Goal: Transaction & Acquisition: Obtain resource

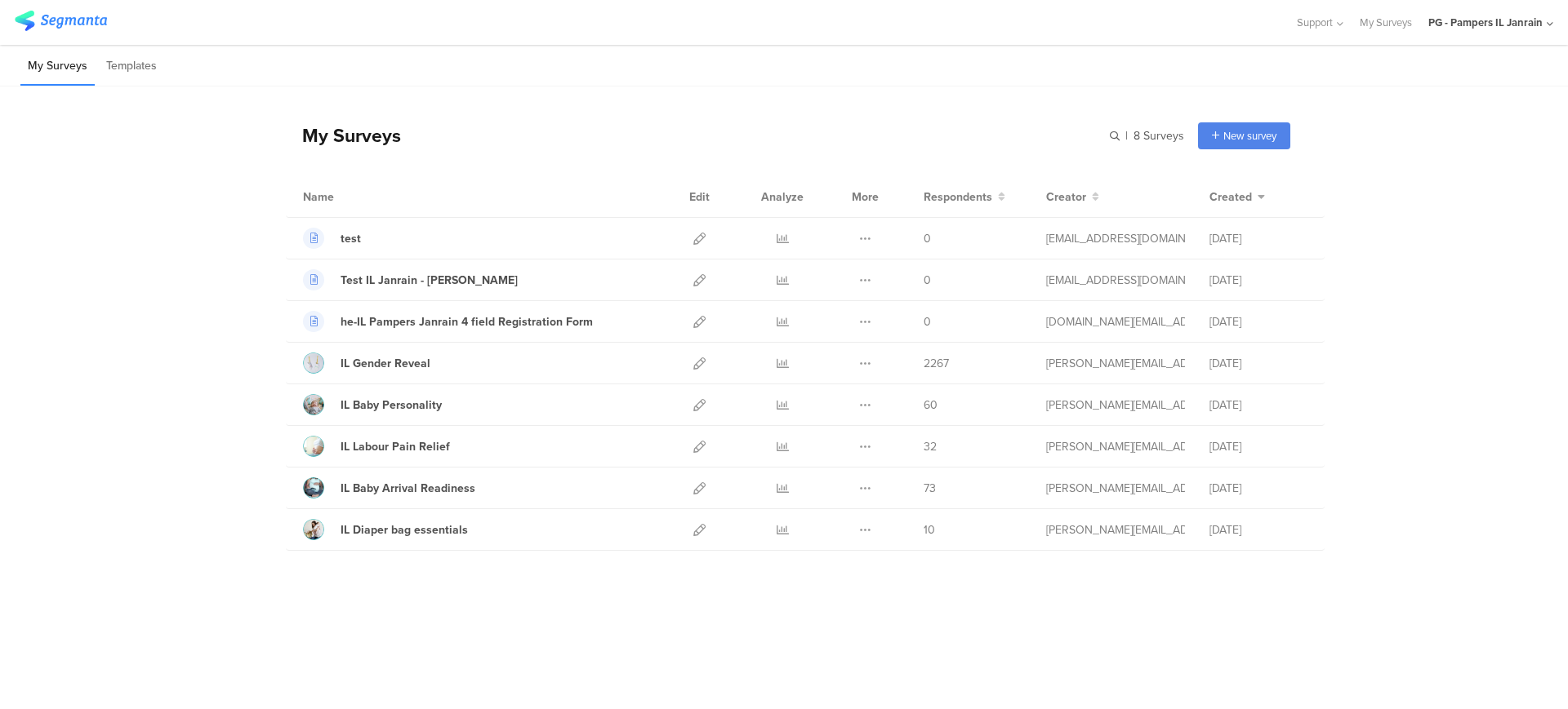
click at [1254, 31] on div "PG - Pampers IL Janrain" at bounding box center [1490, 22] width 125 height 45
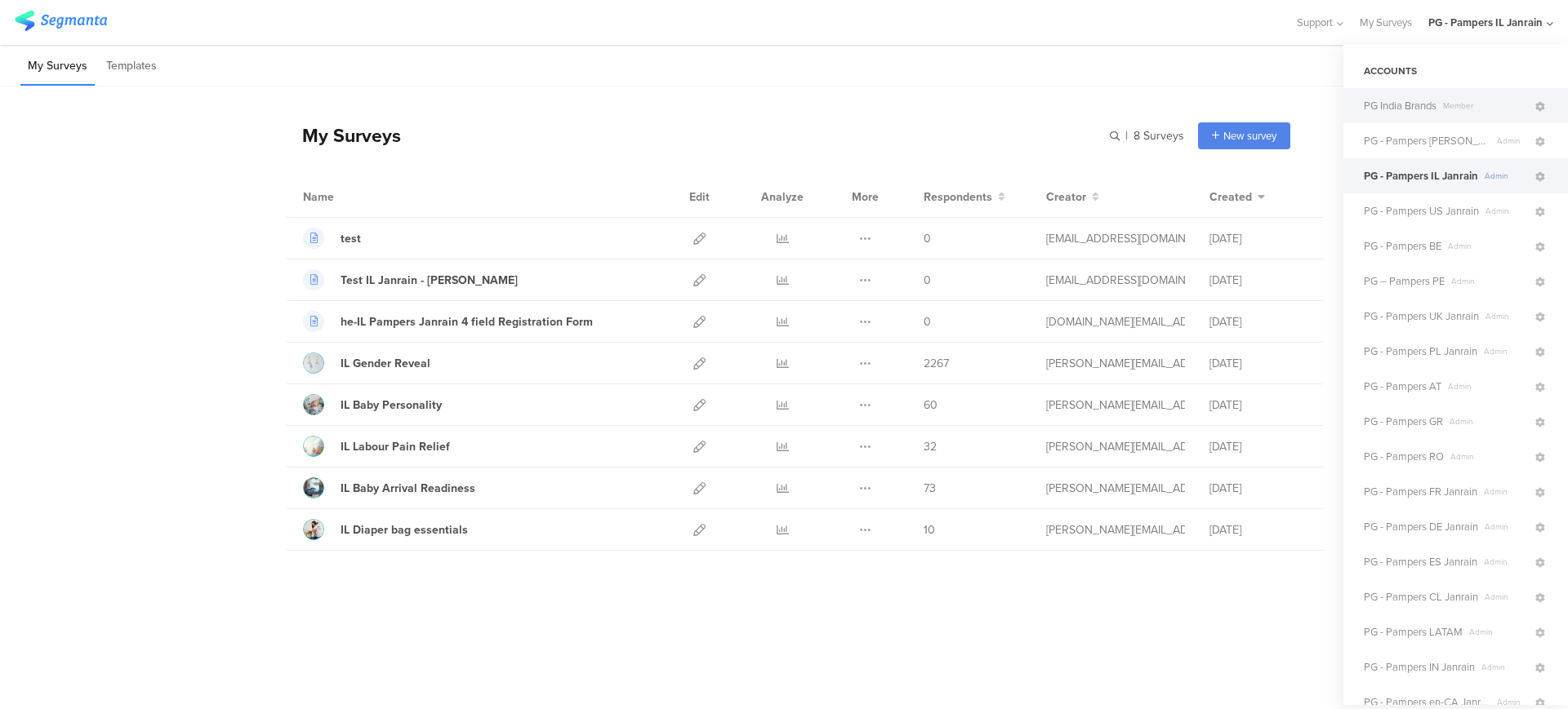
click at [1254, 103] on span "PG India Brands" at bounding box center [1399, 105] width 72 height 16
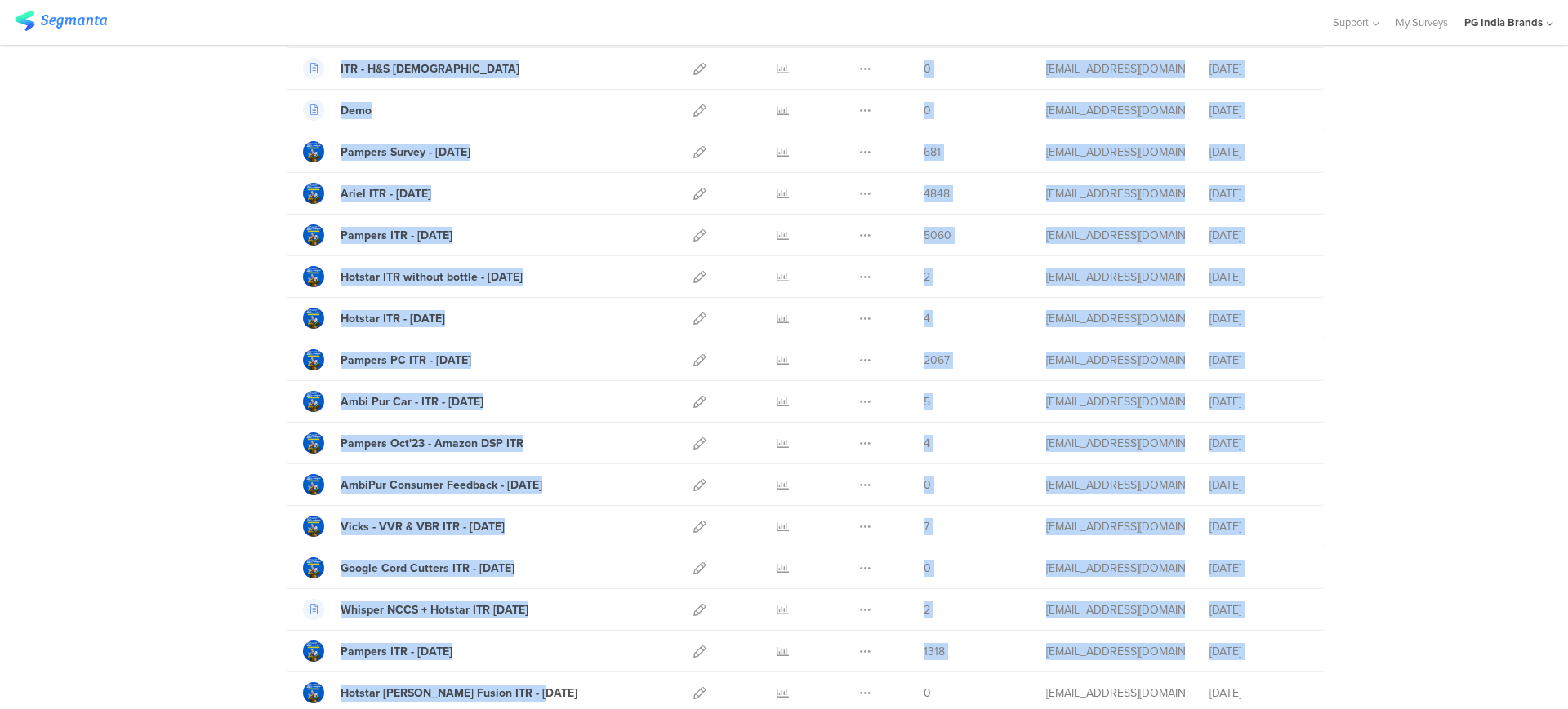
drag, startPoint x: 699, startPoint y: 608, endPoint x: 620, endPoint y: 738, distance: 152.1
click at [620, 566] on html "You are using an unsupported version of Internet Explorer. Unsupported browsers…" at bounding box center [784, 354] width 1568 height 709
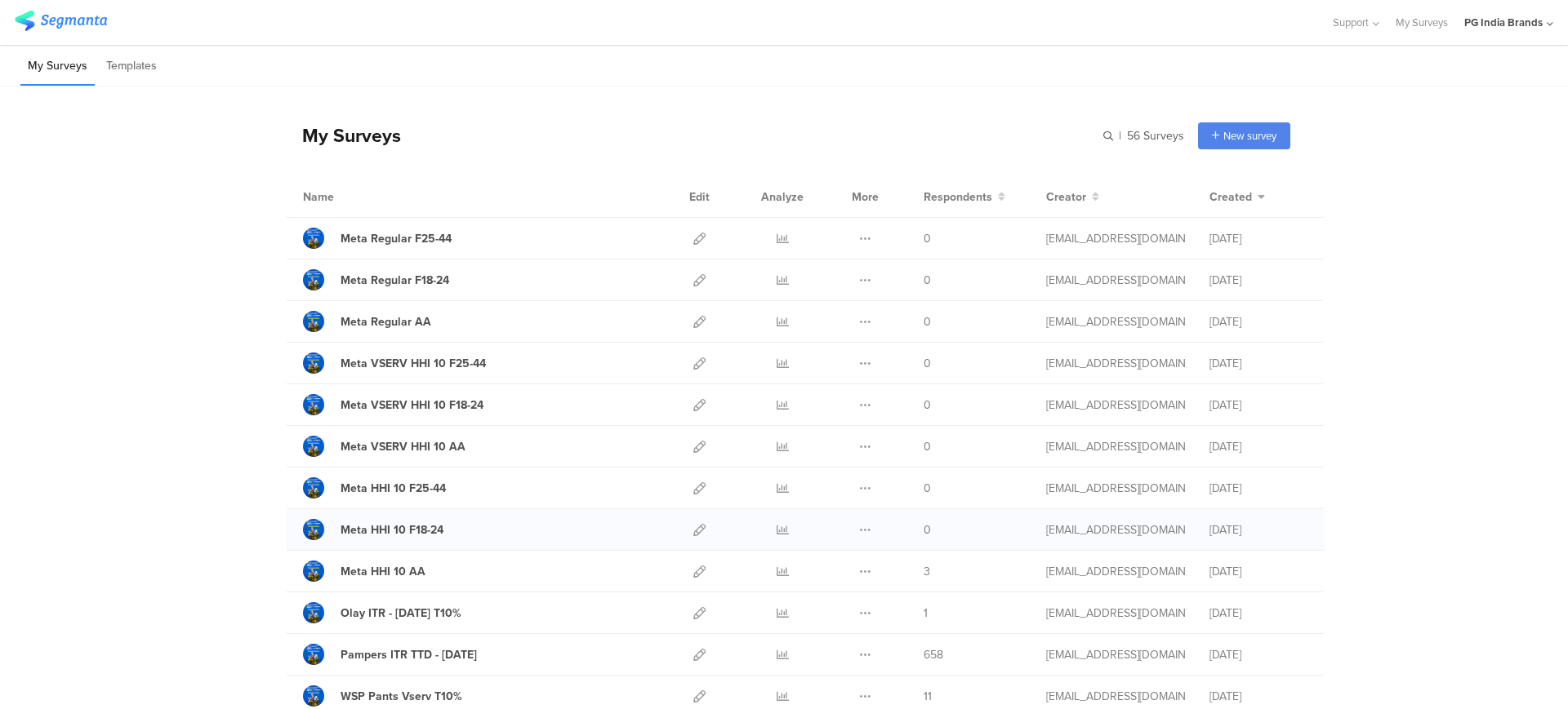
scroll to position [3, 0]
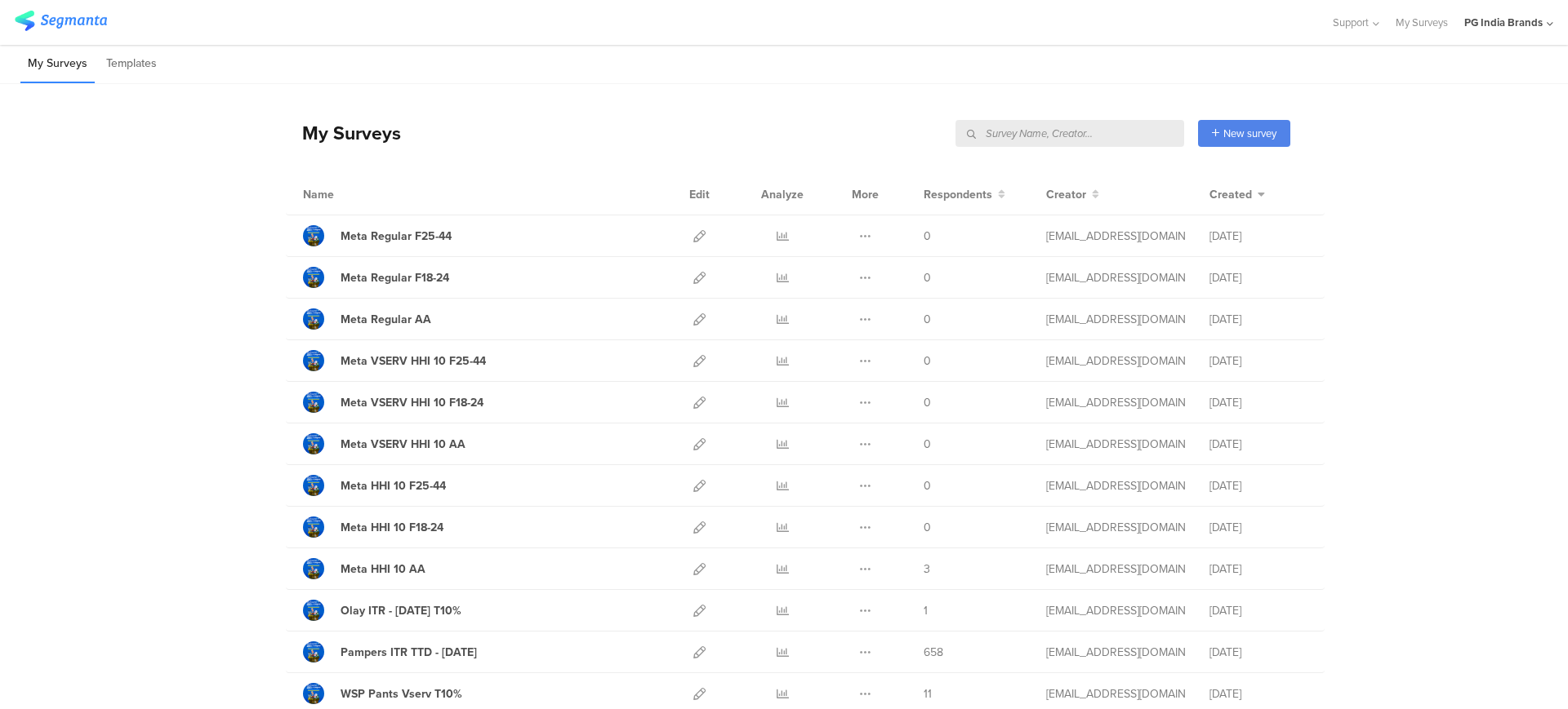
click at [1088, 134] on input "text" at bounding box center [1069, 133] width 228 height 27
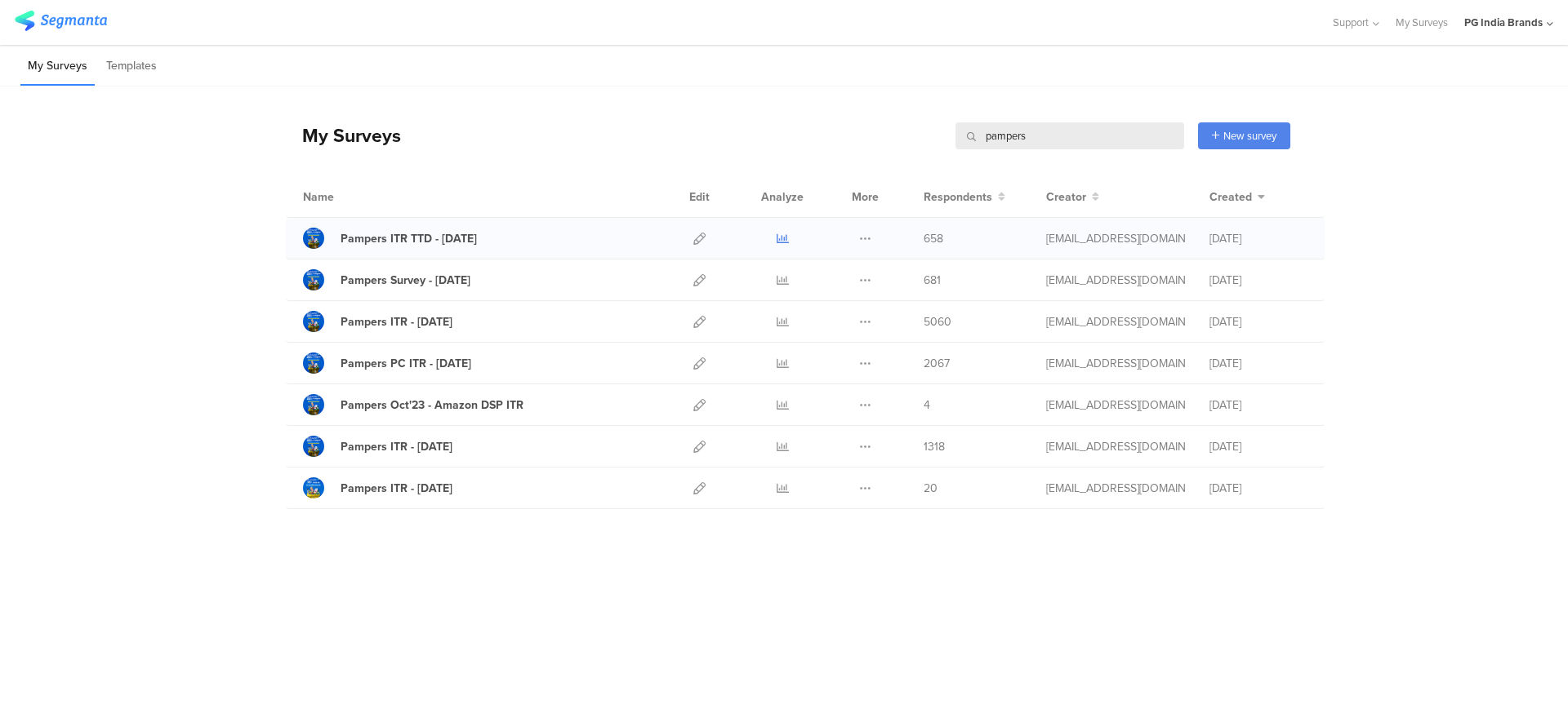
type input "pampers"
click at [784, 238] on icon at bounding box center [782, 238] width 12 height 12
click at [785, 319] on icon at bounding box center [782, 322] width 12 height 12
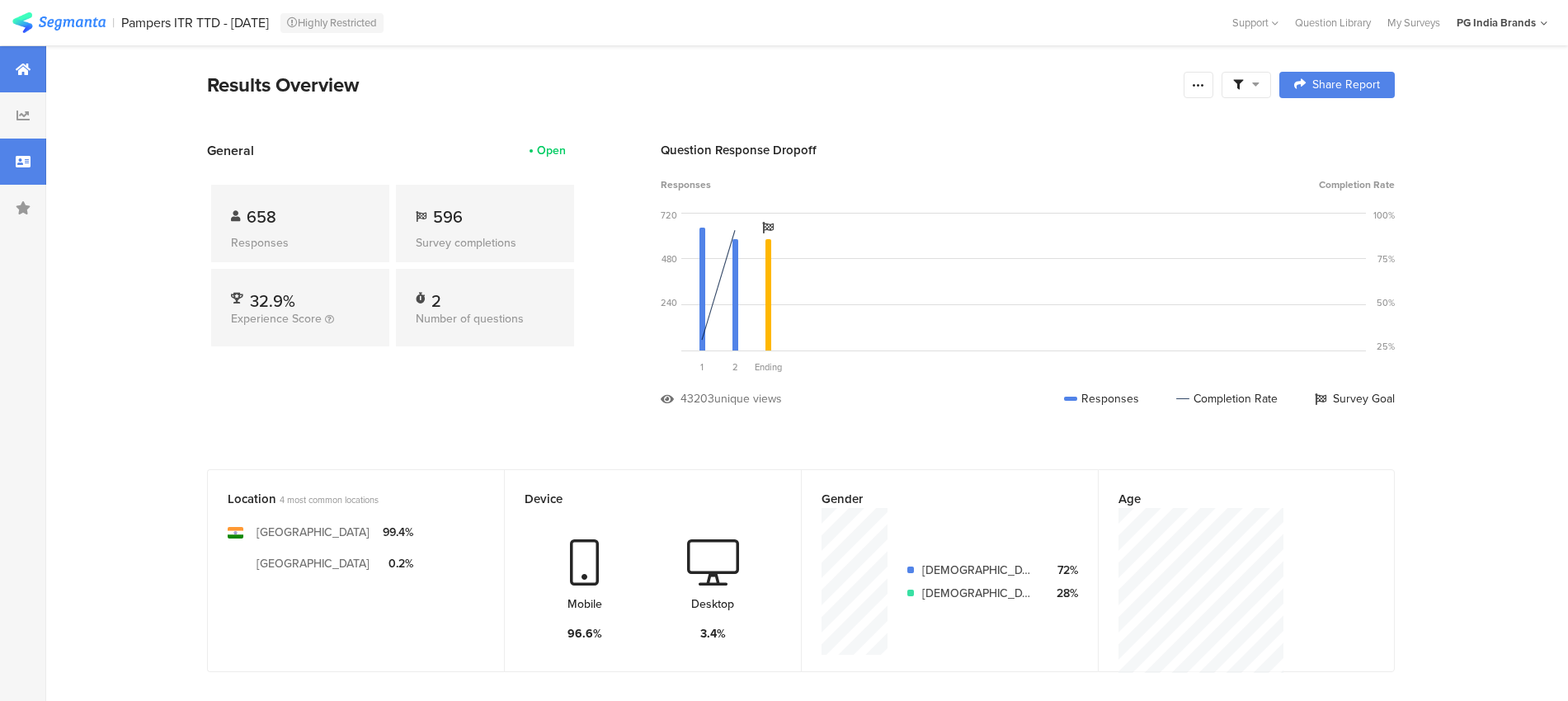
click at [17, 170] on div at bounding box center [23, 162] width 46 height 46
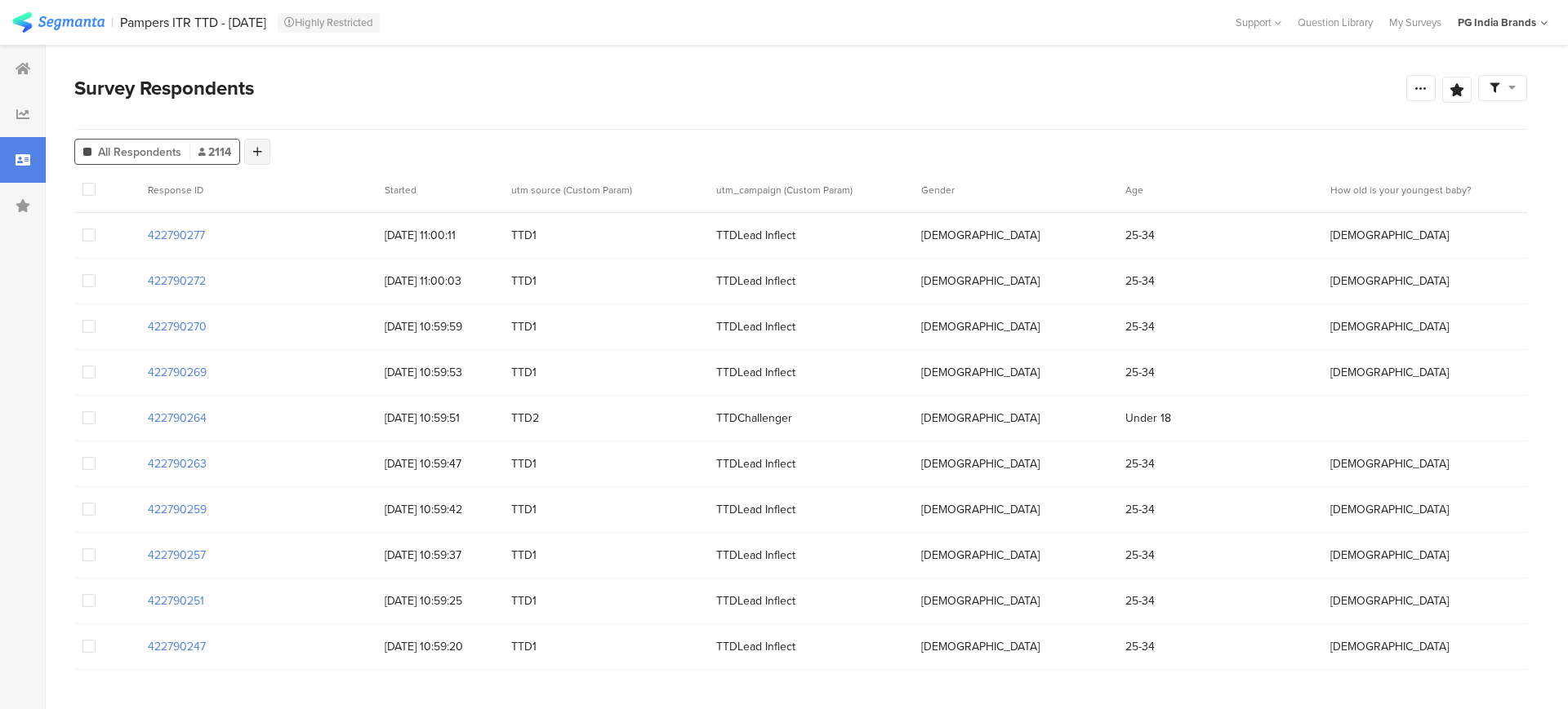
click at [248, 155] on div at bounding box center [257, 151] width 27 height 27
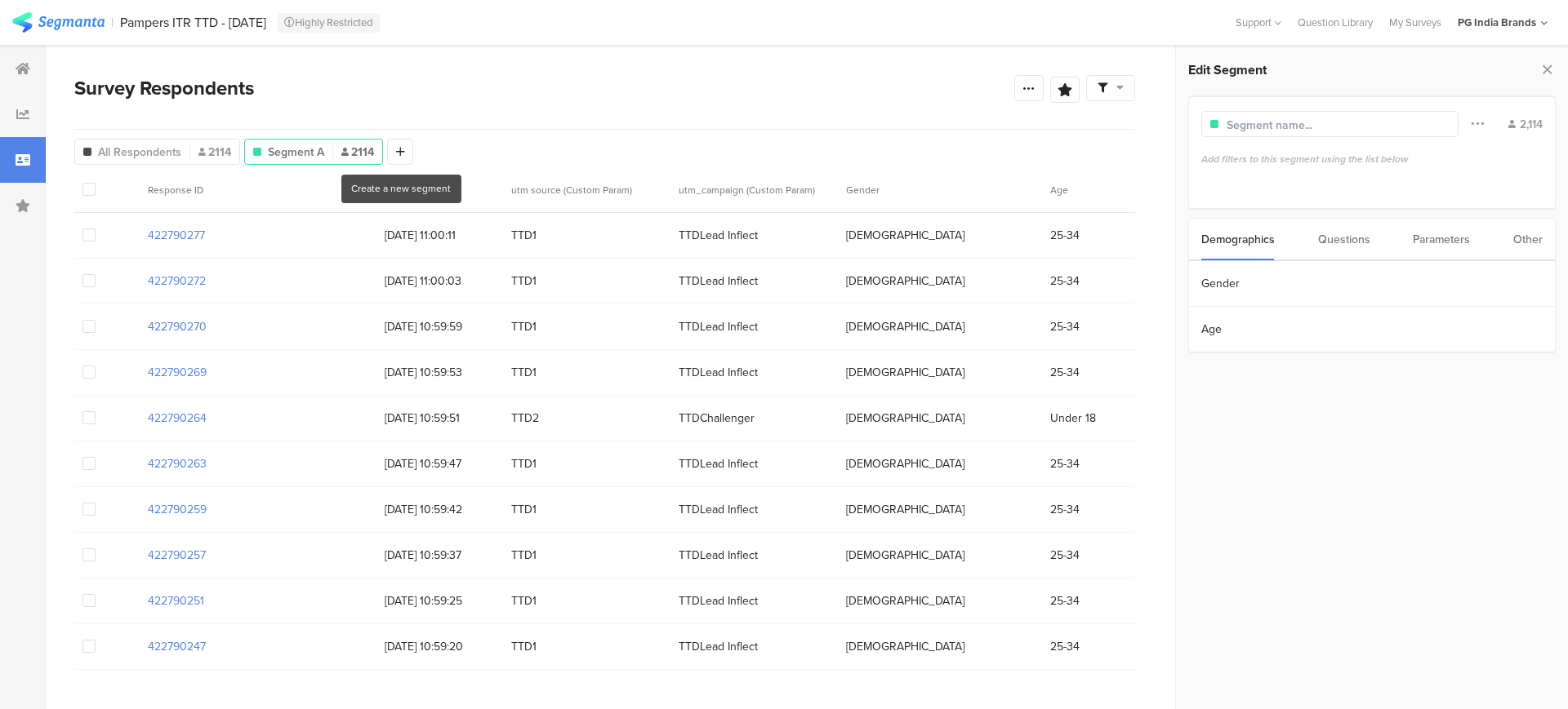
click at [1440, 242] on div "Parameters" at bounding box center [1441, 239] width 57 height 41
click at [1263, 289] on section "utm source" at bounding box center [1371, 284] width 366 height 46
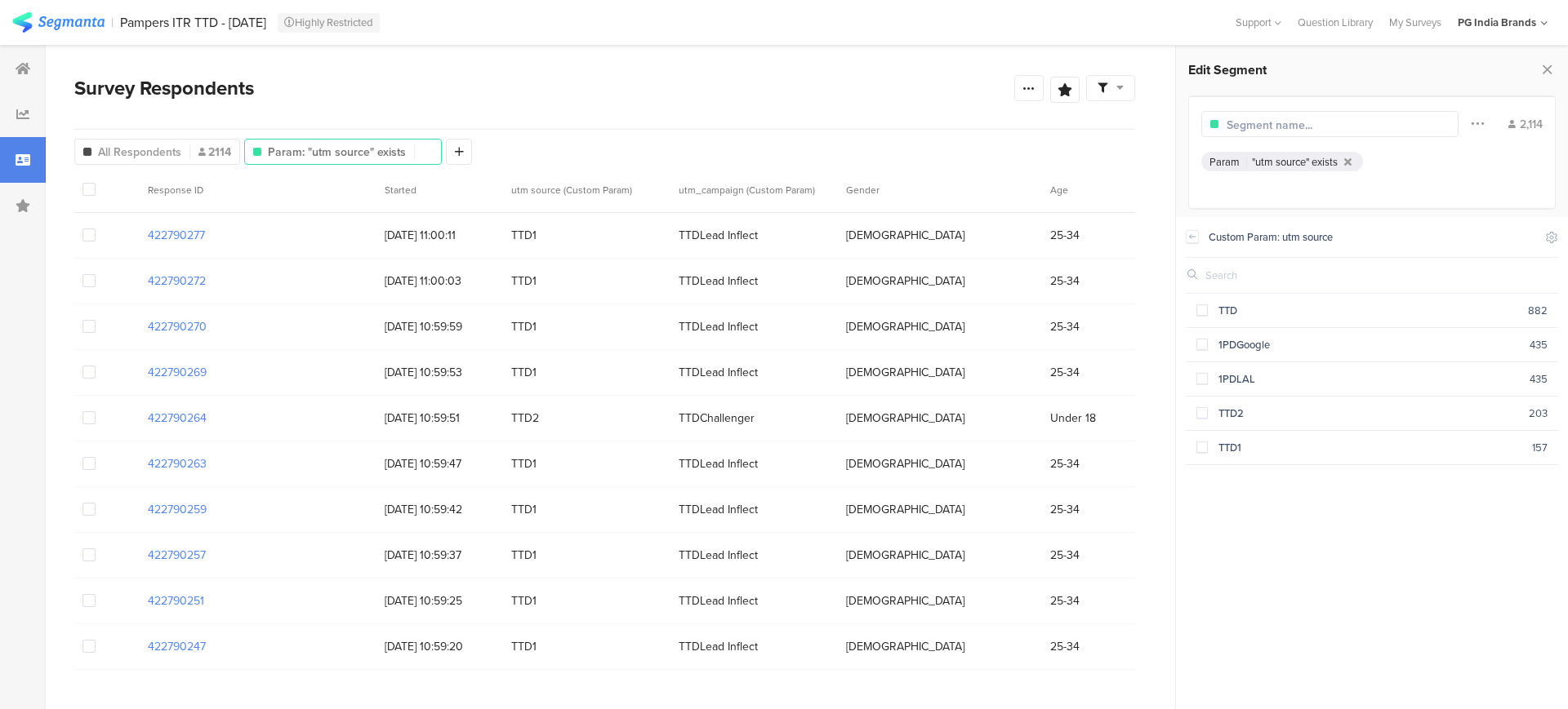
click at [1254, 524] on div "TTD 882 1PDGoogle 435 1PDLAL 435 TTD2 203 TTD1 157" at bounding box center [1372, 496] width 372 height 406
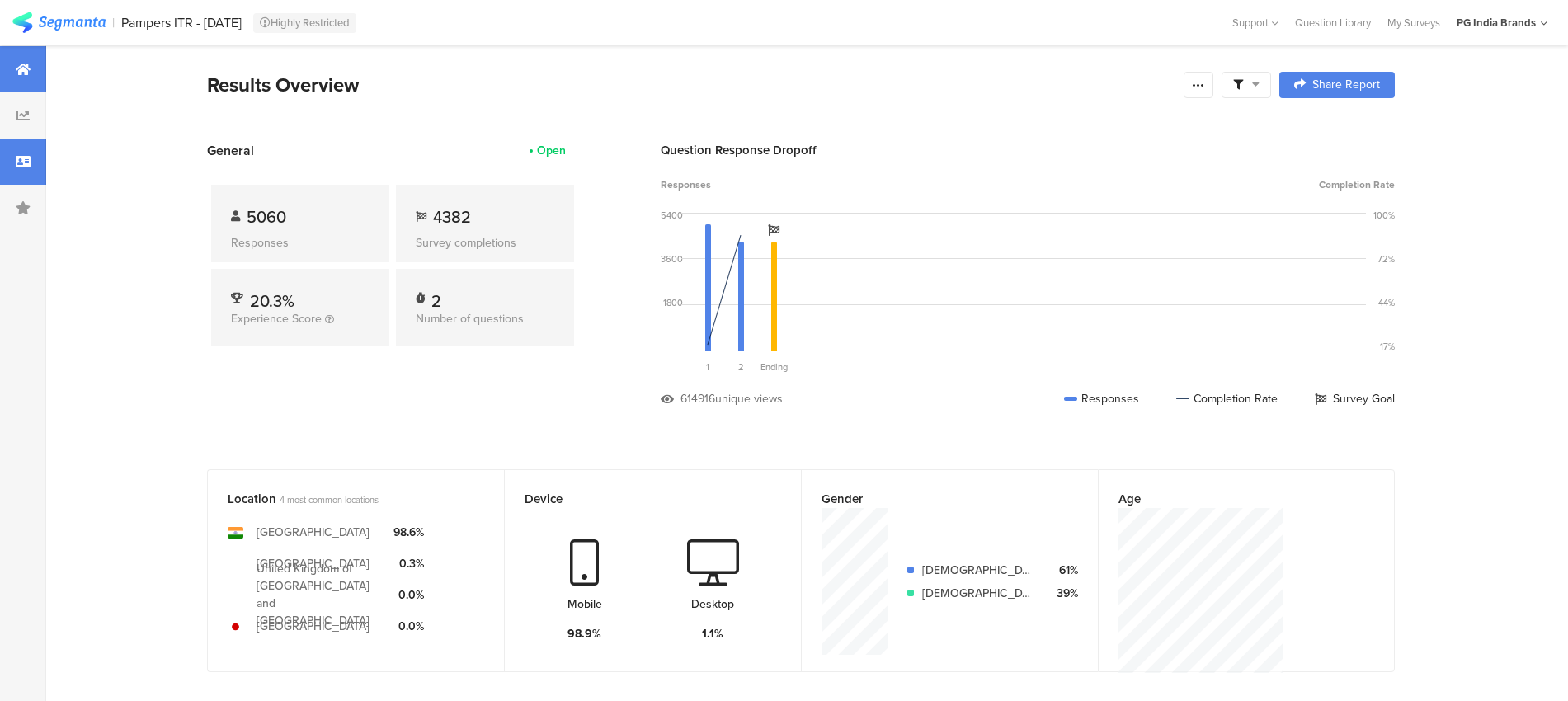
click at [33, 156] on div at bounding box center [23, 162] width 46 height 46
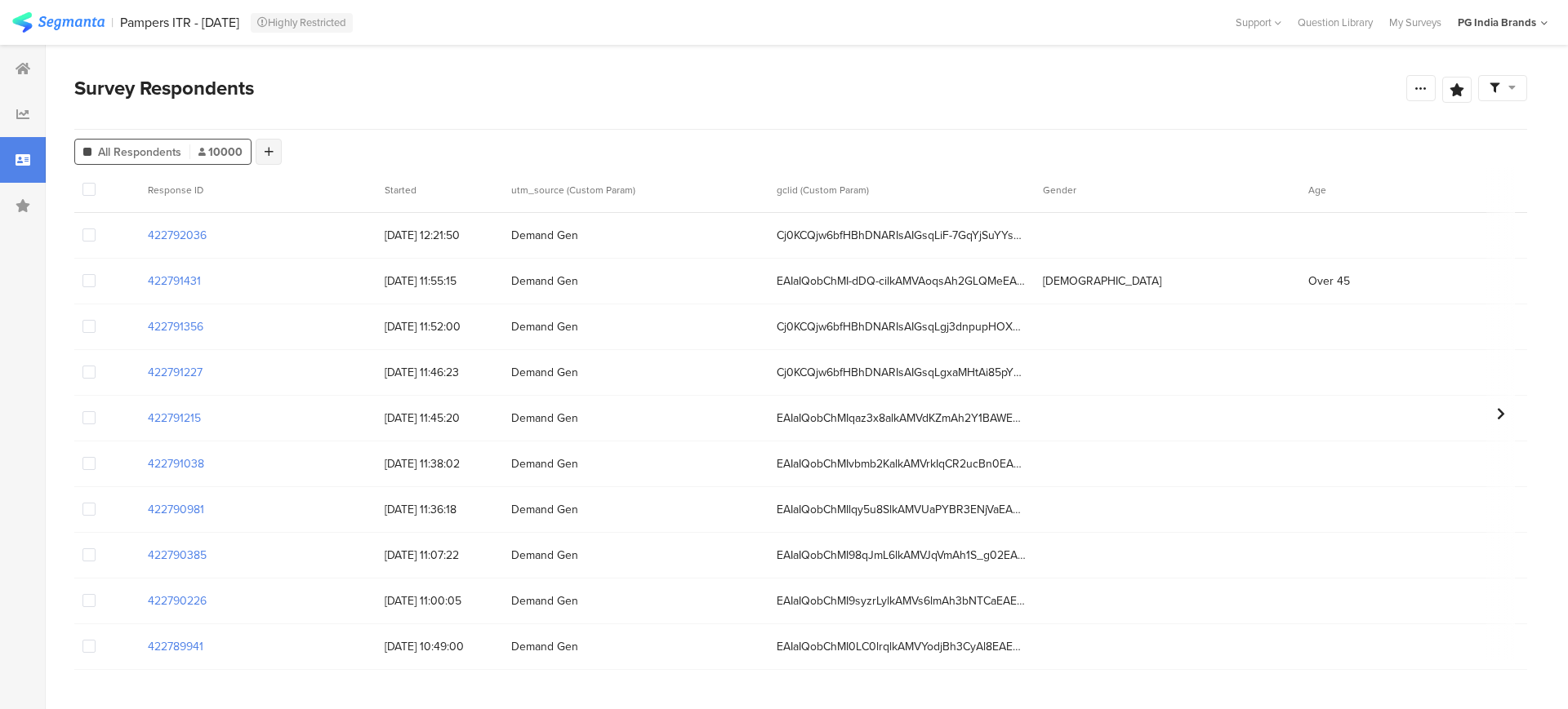
click at [270, 160] on div at bounding box center [269, 151] width 27 height 27
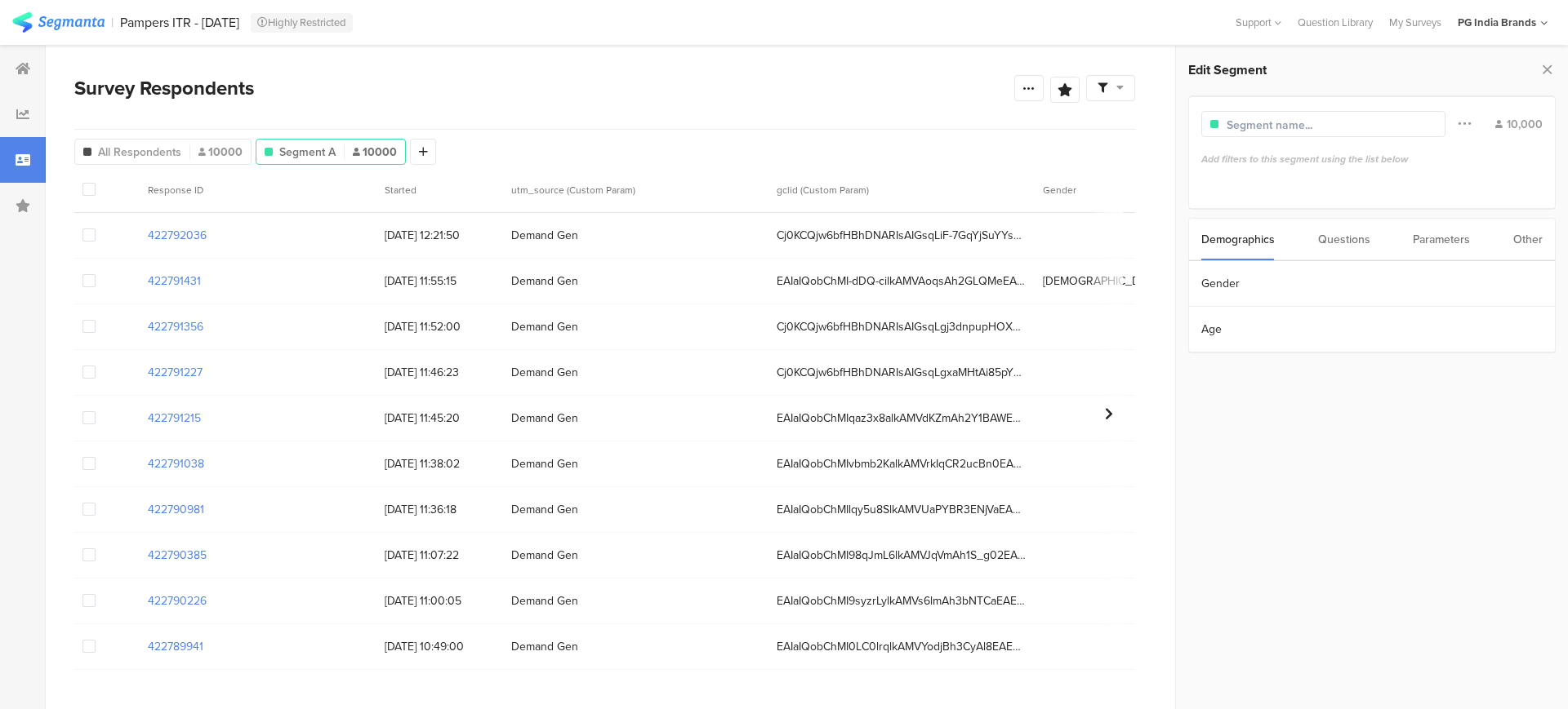
click at [1356, 240] on div "Questions" at bounding box center [1343, 239] width 52 height 41
click at [1271, 244] on div "Demographics" at bounding box center [1238, 239] width 73 height 41
click at [1452, 228] on div "Parameters" at bounding box center [1441, 239] width 57 height 41
click at [1277, 294] on section "utm_source" at bounding box center [1371, 284] width 366 height 46
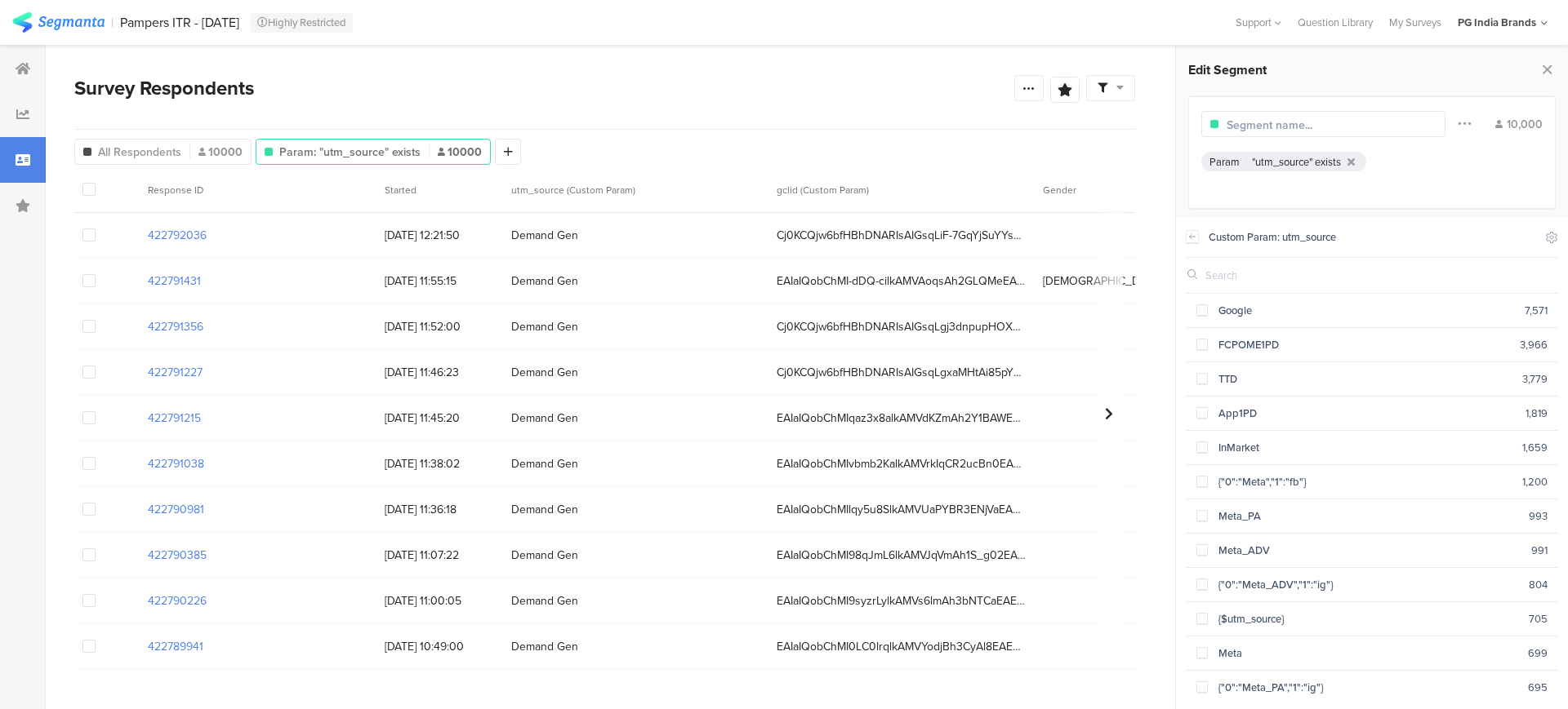
click at [1298, 266] on div at bounding box center [1372, 276] width 372 height 36
click at [1277, 274] on input "text" at bounding box center [1269, 275] width 128 height 16
type input "meta"
click at [1204, 510] on span at bounding box center [1201, 516] width 11 height 11
click at [1206, 548] on span at bounding box center [1201, 550] width 11 height 11
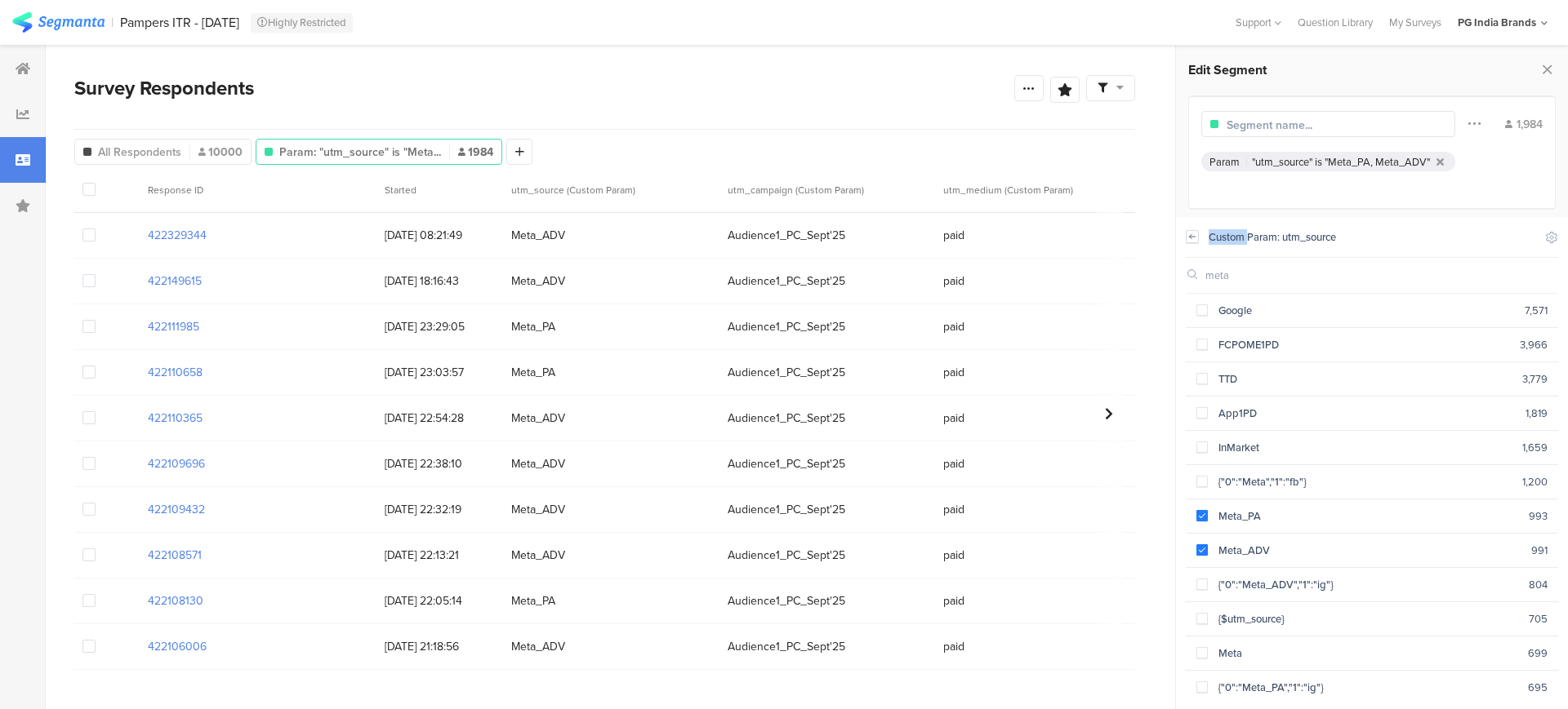
click at [1193, 239] on icon at bounding box center [1192, 236] width 11 height 13
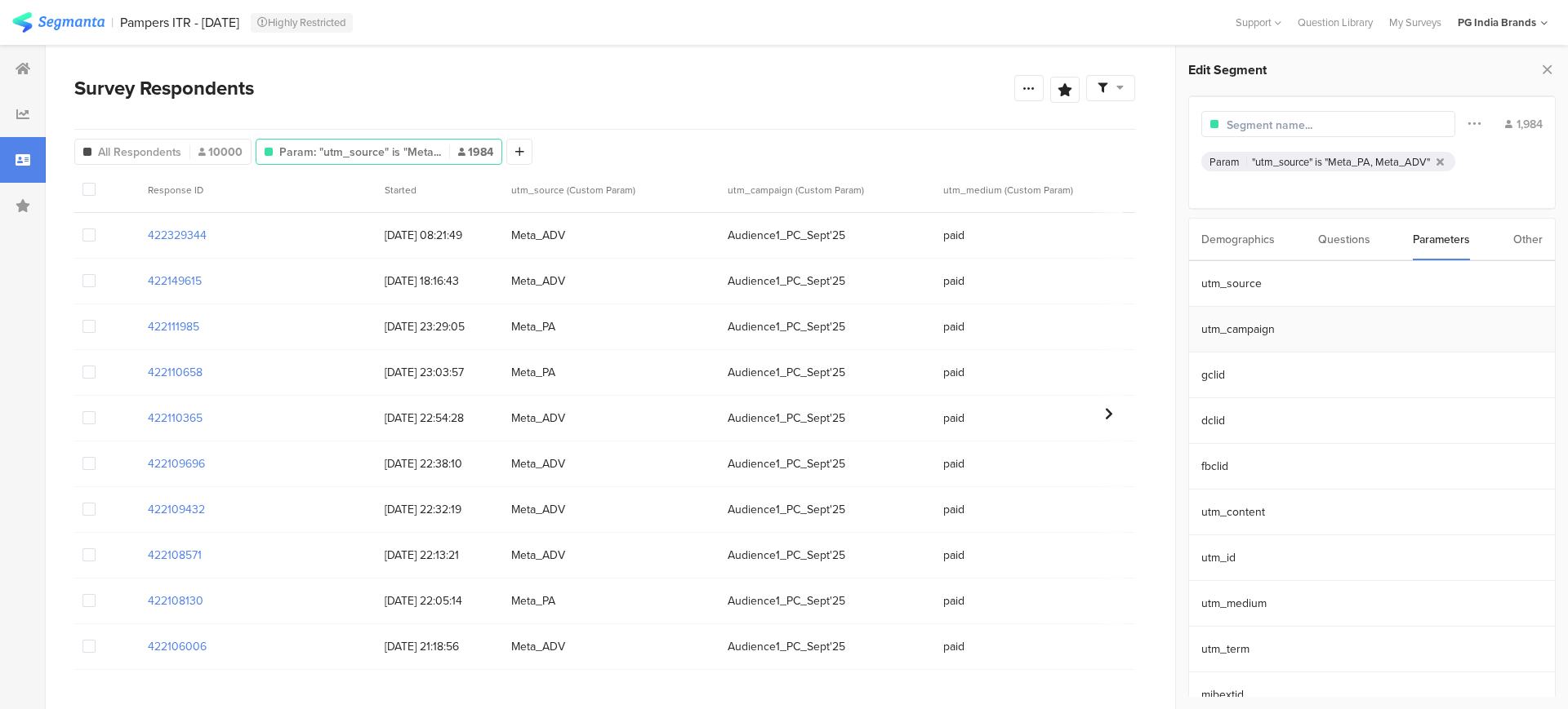
click at [1240, 327] on section "utm_campaign" at bounding box center [1371, 330] width 366 height 46
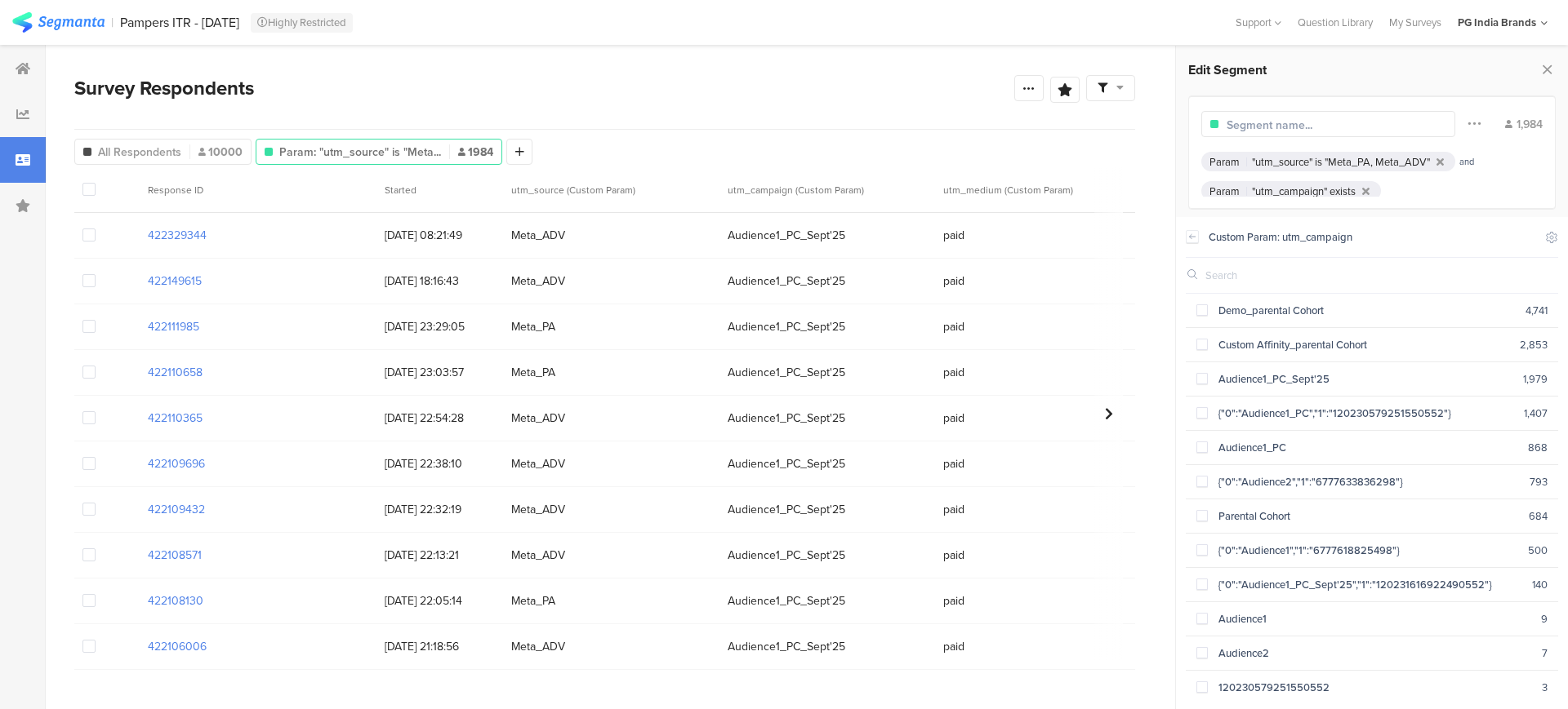
click at [1248, 275] on input "text" at bounding box center [1269, 275] width 128 height 16
type input "audience1"
click at [1201, 375] on span at bounding box center [1201, 378] width 11 height 11
click at [1196, 409] on span at bounding box center [1201, 413] width 11 height 11
click at [1202, 443] on span at bounding box center [1201, 447] width 11 height 11
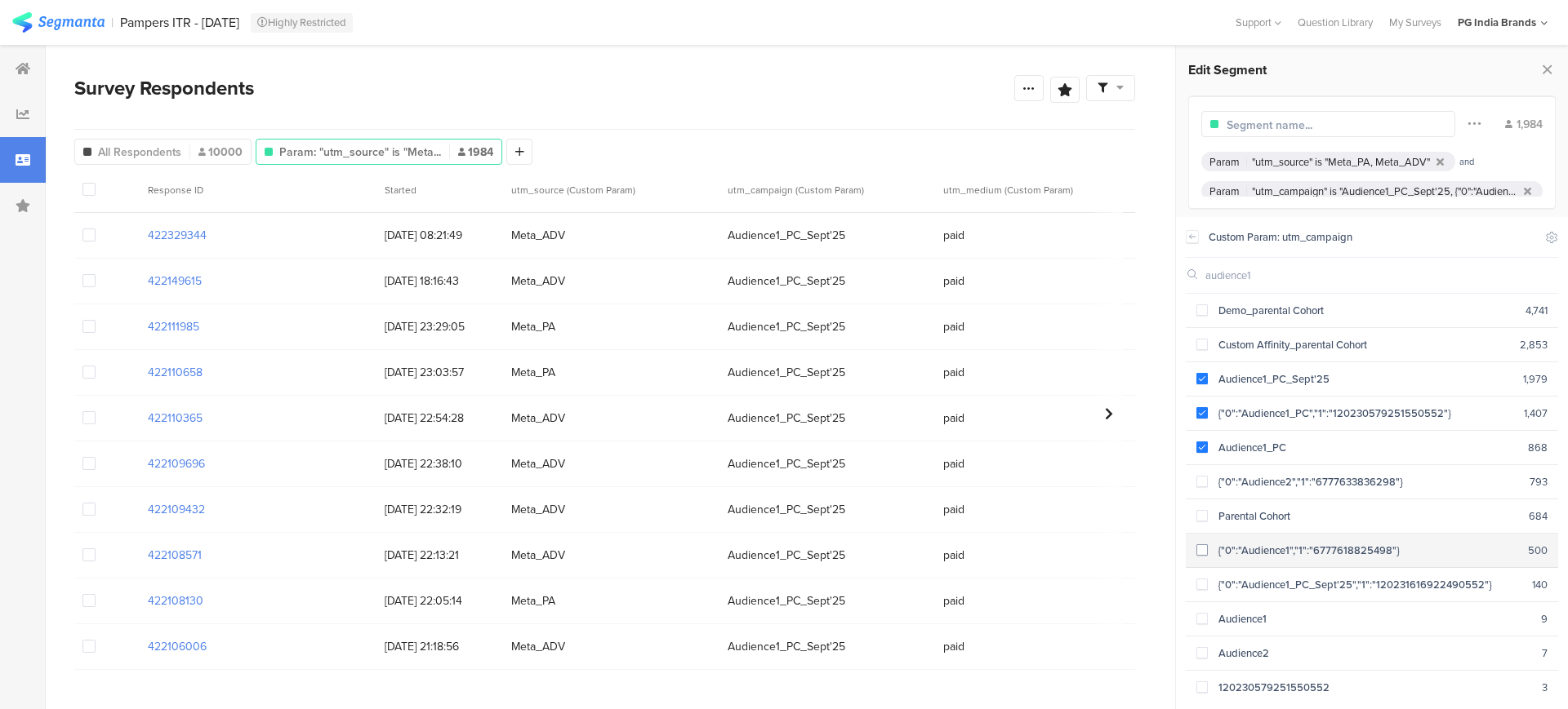
click at [1202, 545] on span at bounding box center [1201, 550] width 11 height 11
click at [1202, 579] on span at bounding box center [1201, 584] width 11 height 11
click at [1196, 615] on span at bounding box center [1201, 618] width 11 height 11
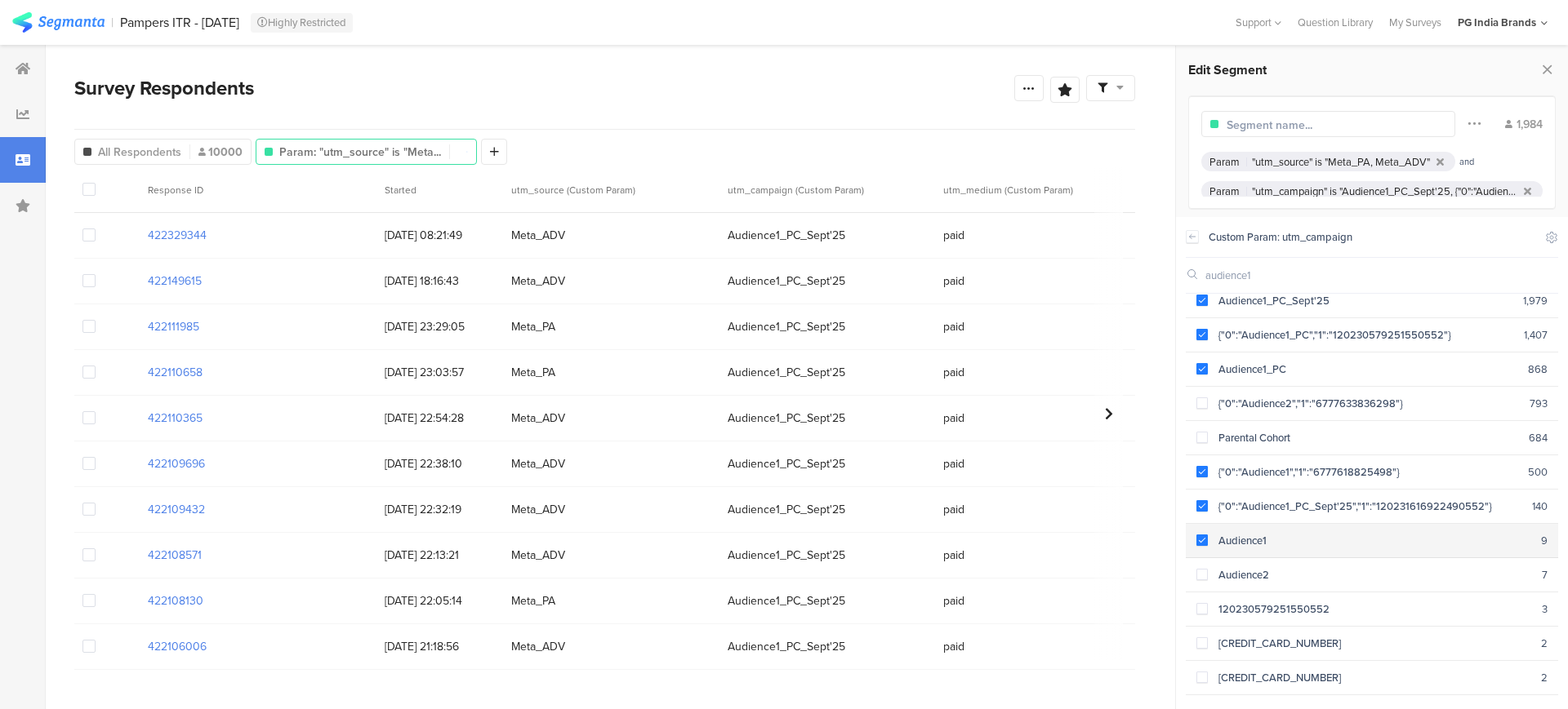
scroll to position [95, 0]
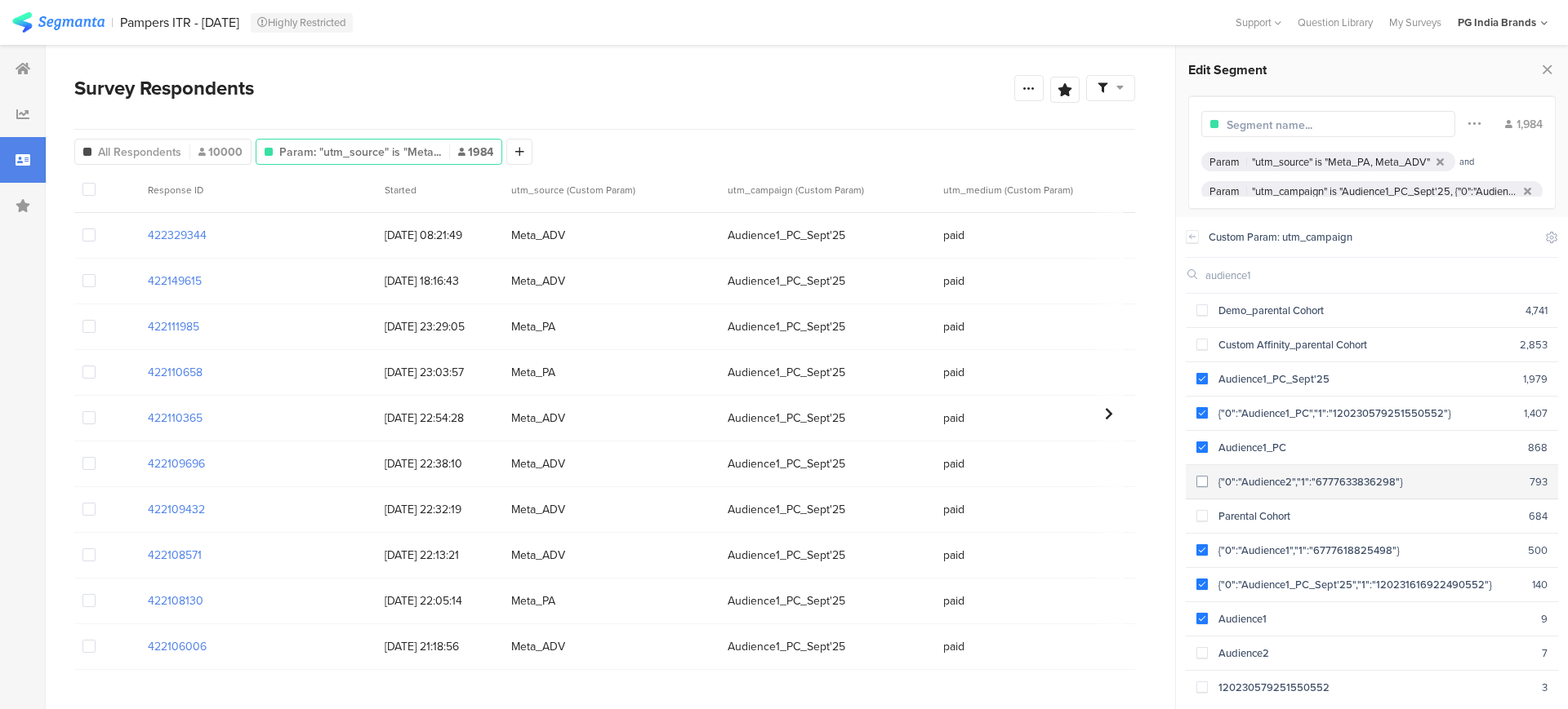
click at [1201, 475] on span at bounding box center [1201, 481] width 11 height 11
click at [1030, 86] on icon at bounding box center [1029, 88] width 13 height 13
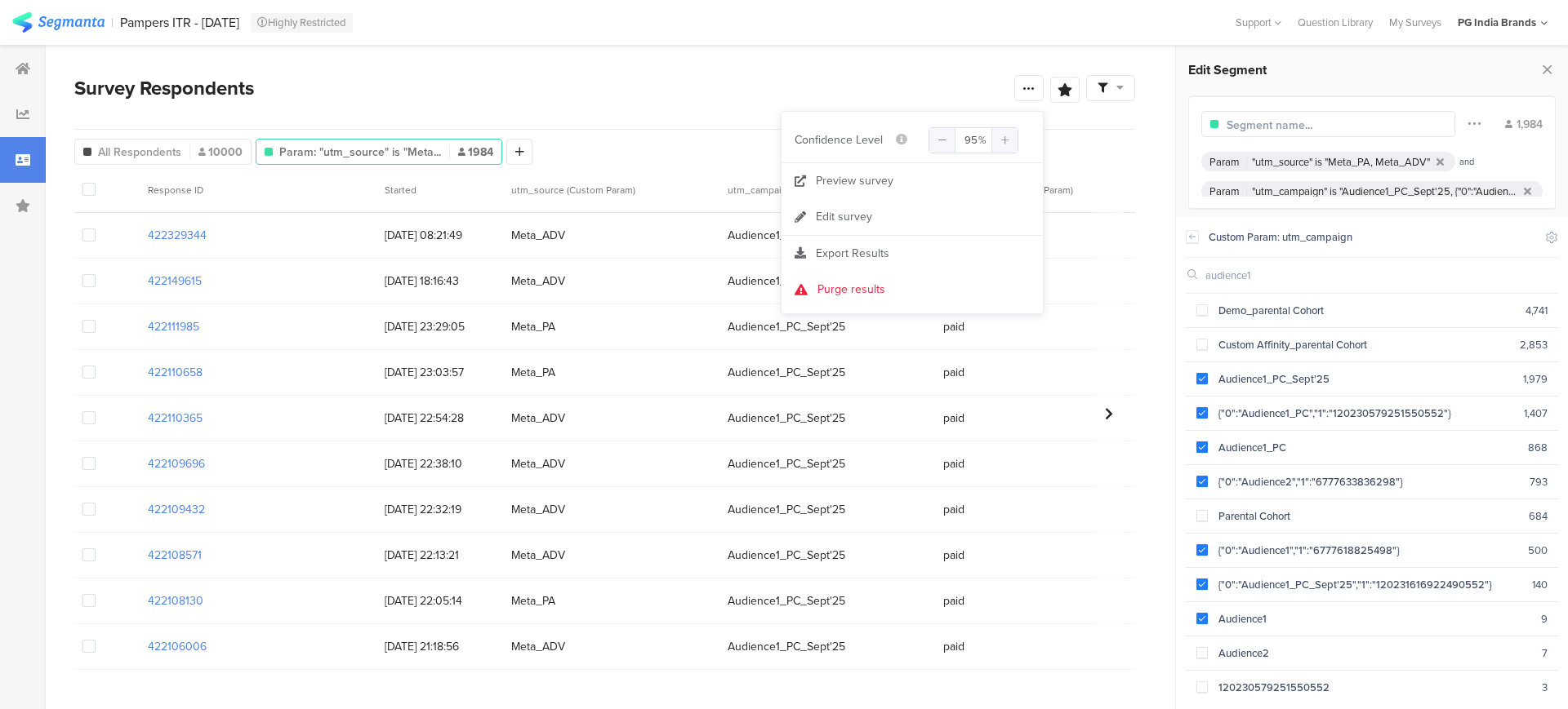
click at [716, 86] on div "Survey Respondents" at bounding box center [544, 88] width 940 height 29
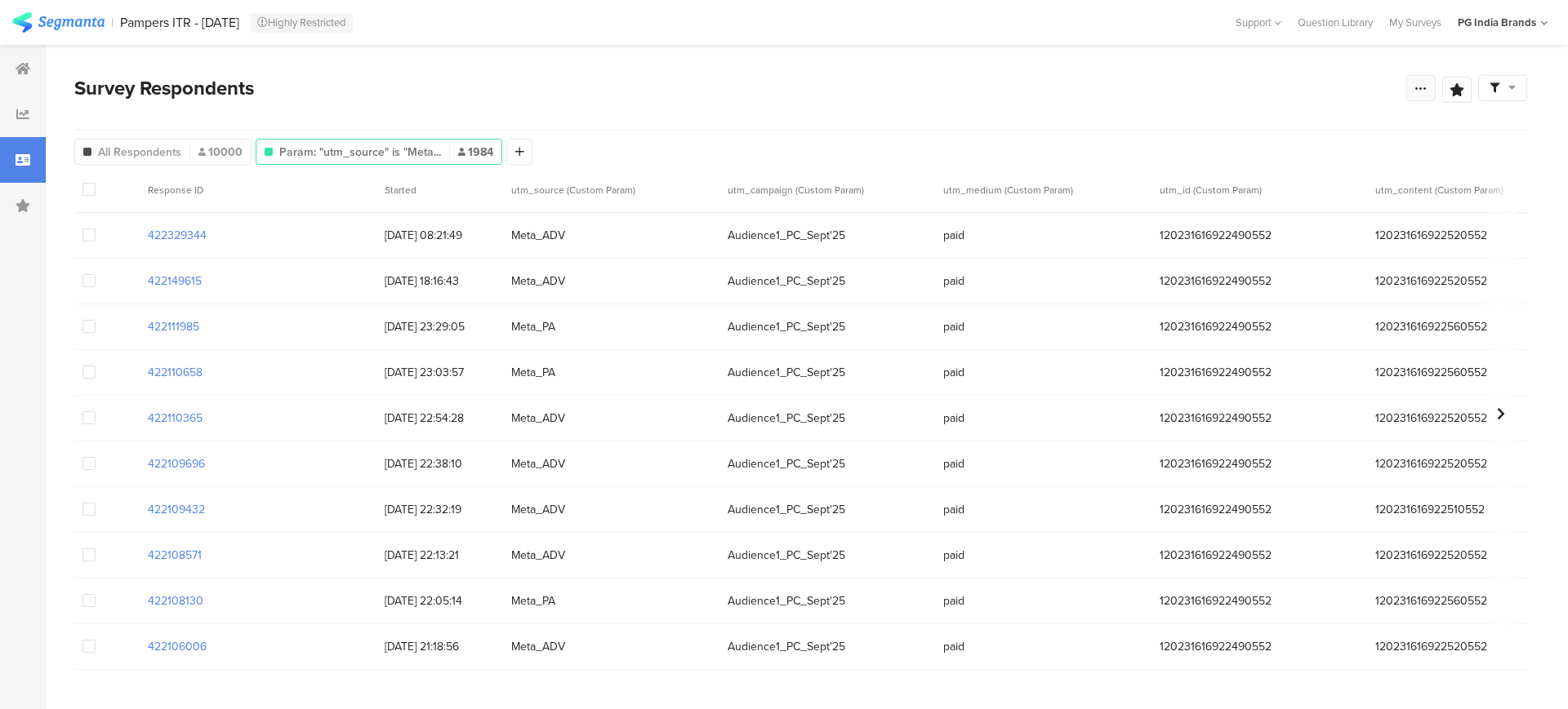
click at [1416, 82] on icon at bounding box center [1420, 88] width 13 height 13
click at [1201, 258] on div "Export Results" at bounding box center [1303, 254] width 261 height 16
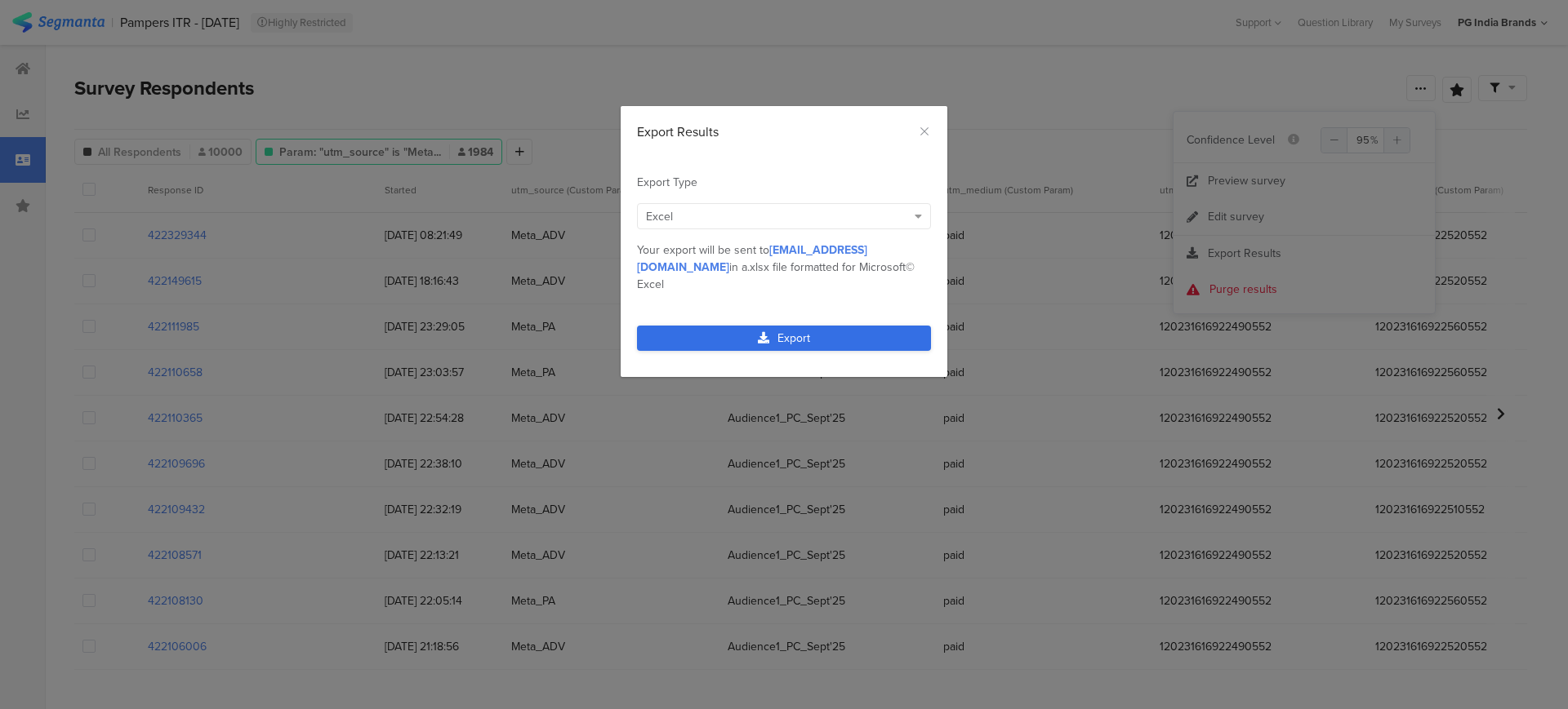
click at [894, 326] on link "Export" at bounding box center [784, 339] width 294 height 26
